Goal: Information Seeking & Learning: Learn about a topic

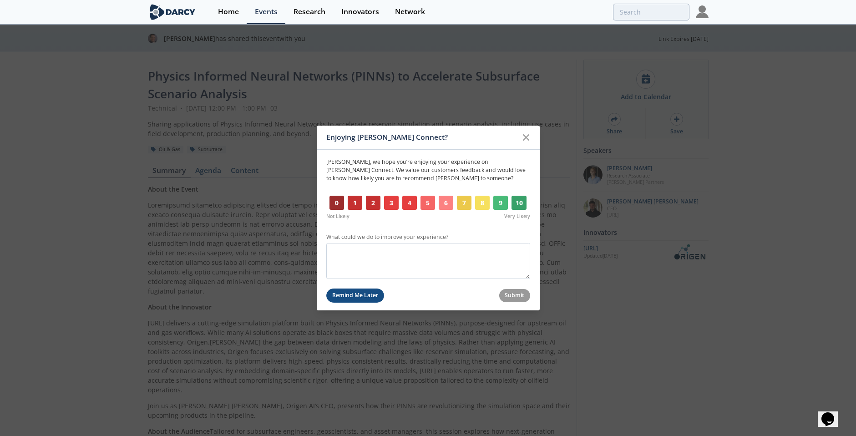
click at [368, 296] on button "Remind Me Later" at bounding box center [355, 295] width 58 height 14
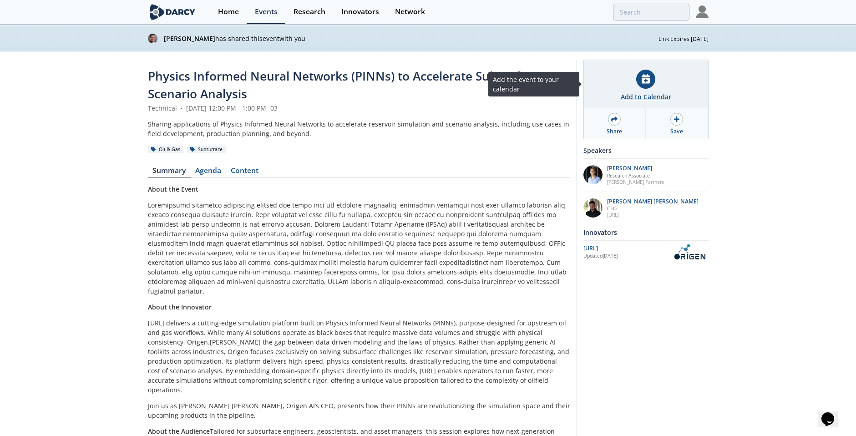
click at [647, 80] on icon at bounding box center [645, 79] width 8 height 10
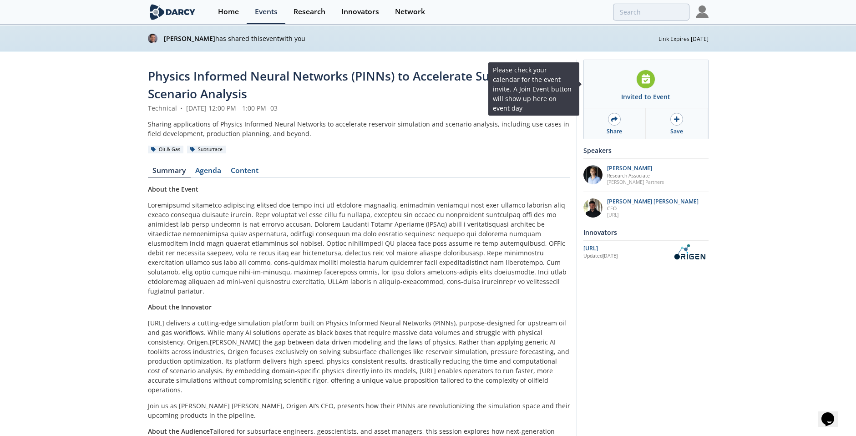
click at [647, 84] on div at bounding box center [645, 79] width 19 height 19
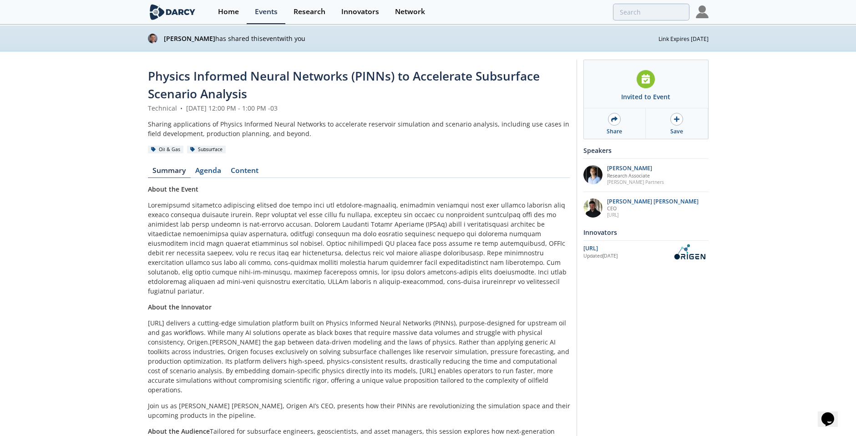
click at [768, 94] on div "Physics Informed Neural Networks (PINNs) to Accelerate Subsurface Scenario Anal…" at bounding box center [428, 259] width 856 height 416
click at [209, 169] on link "Agenda" at bounding box center [208, 172] width 35 height 11
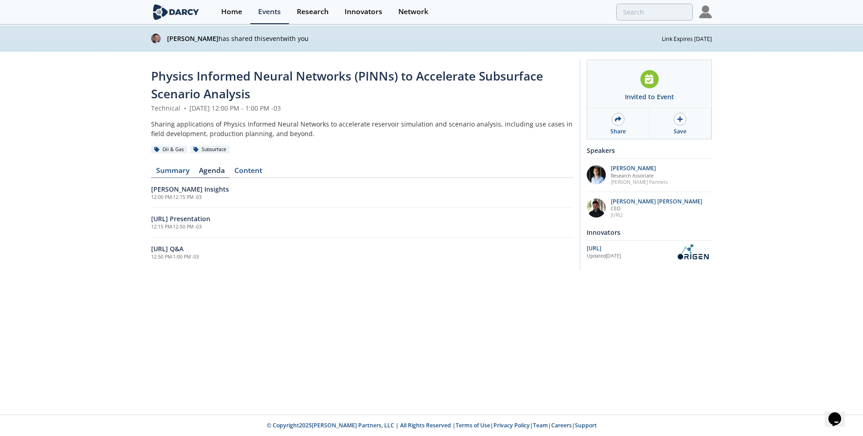
click at [166, 167] on link "Summary" at bounding box center [172, 172] width 43 height 11
